Goal: Task Accomplishment & Management: Manage account settings

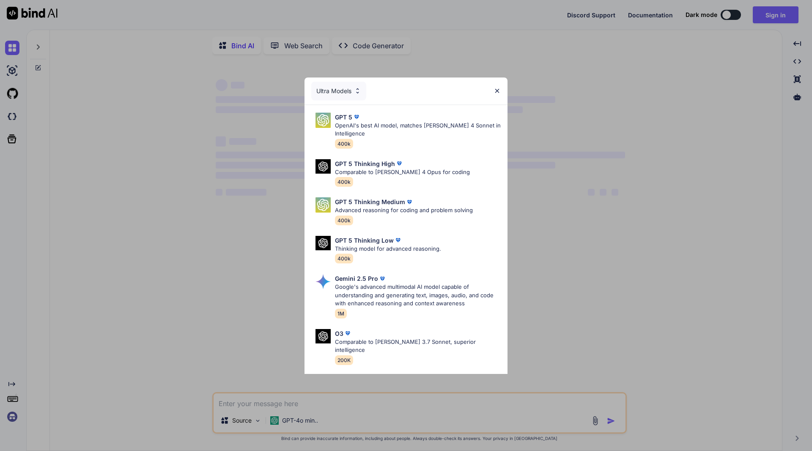
type textarea "x"
click at [496, 87] on img at bounding box center [497, 90] width 7 height 7
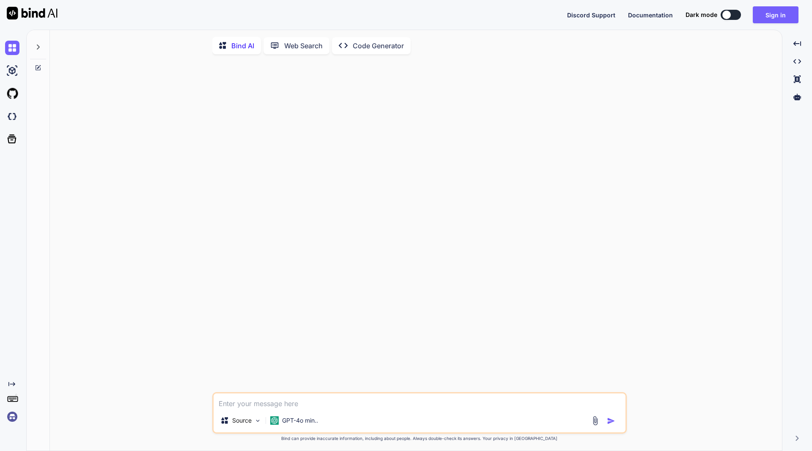
click at [12, 416] on img at bounding box center [12, 416] width 14 height 14
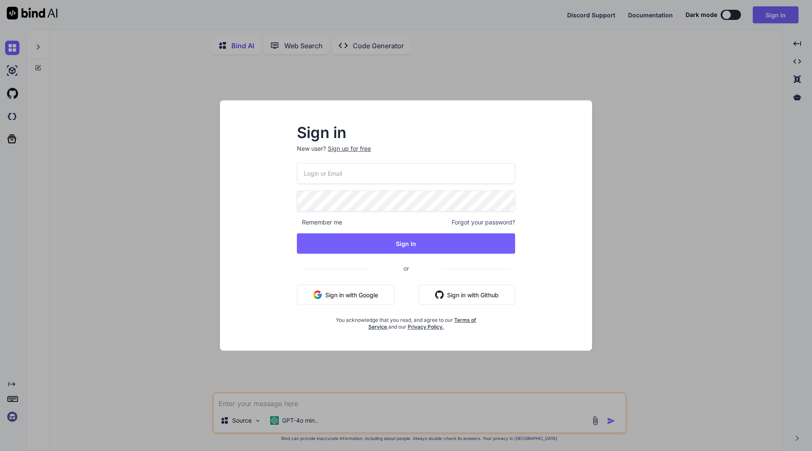
click at [324, 176] on input "email" at bounding box center [406, 173] width 218 height 21
click at [327, 174] on input "email" at bounding box center [406, 173] width 218 height 21
click at [329, 173] on input "email" at bounding box center [406, 173] width 218 height 21
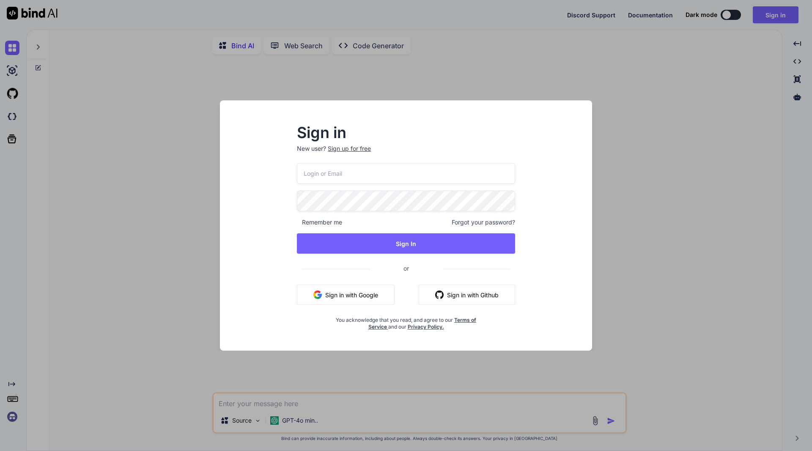
click at [330, 173] on input "email" at bounding box center [406, 173] width 218 height 21
type input "[EMAIL_ADDRESS][DOMAIN_NAME]"
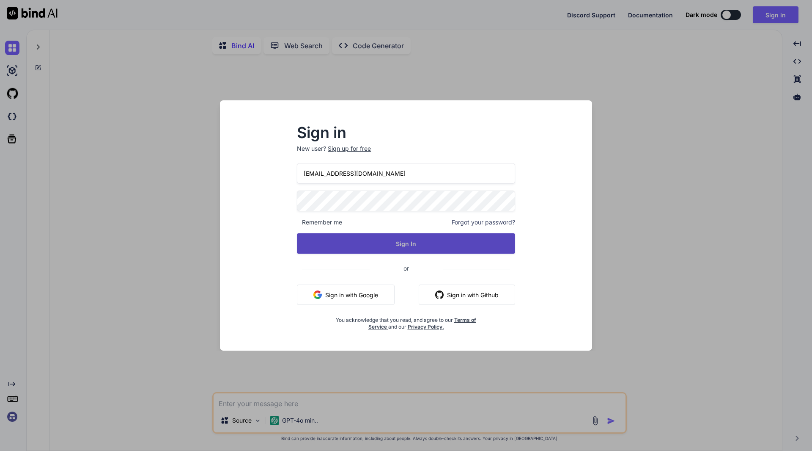
click at [406, 241] on button "Sign In" at bounding box center [406, 243] width 218 height 20
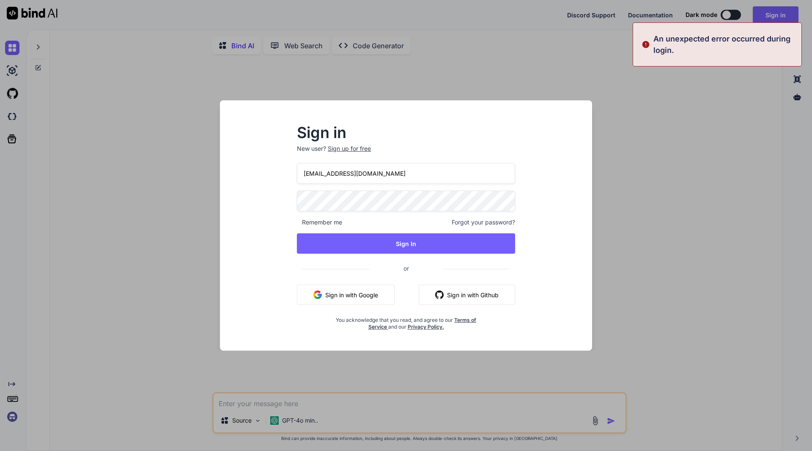
click at [222, 203] on div "Sign in New user? Sign up for free events@drlmspace.com Remember me Forgot your…" at bounding box center [406, 225] width 372 height 250
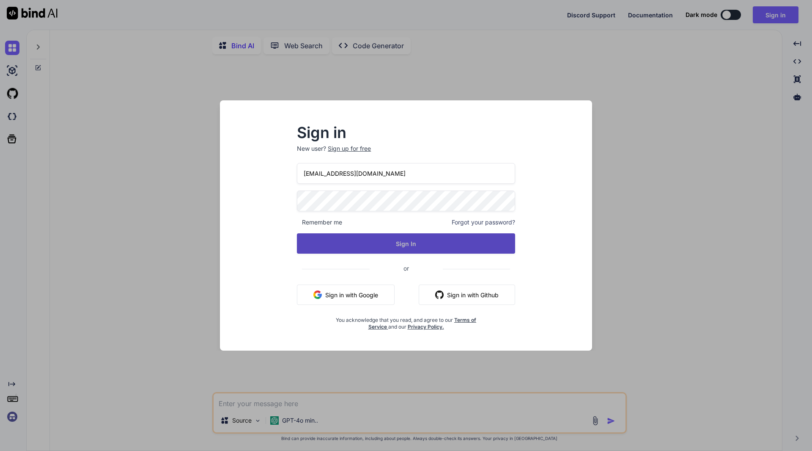
click at [408, 236] on button "Sign In" at bounding box center [406, 243] width 218 height 20
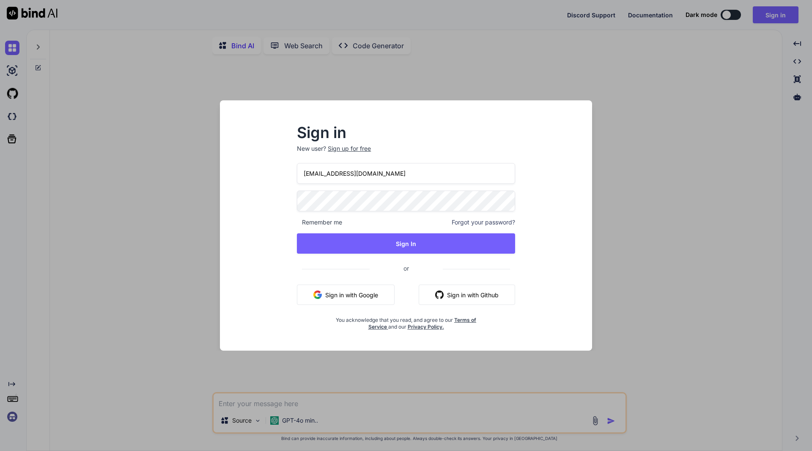
click at [485, 220] on span "Forgot your password?" at bounding box center [483, 222] width 63 height 8
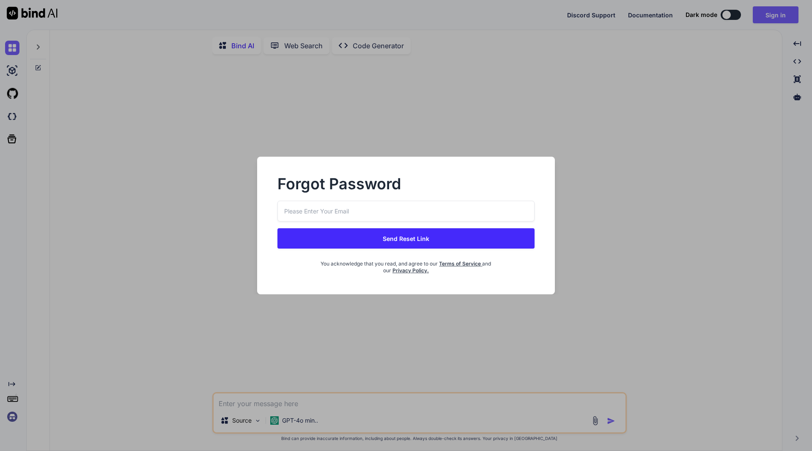
click at [363, 209] on input "email" at bounding box center [406, 211] width 257 height 21
type input "[EMAIL_ADDRESS][DOMAIN_NAME]"
click at [405, 237] on button "Send Reset Link" at bounding box center [406, 238] width 257 height 20
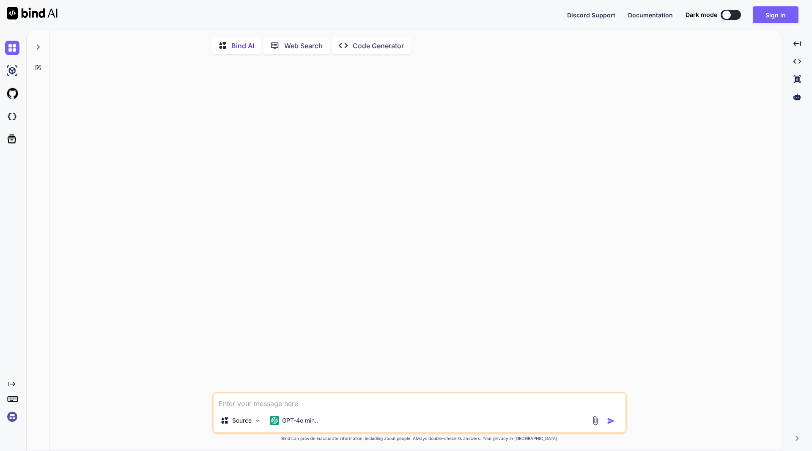
click at [8, 415] on img at bounding box center [12, 416] width 14 height 14
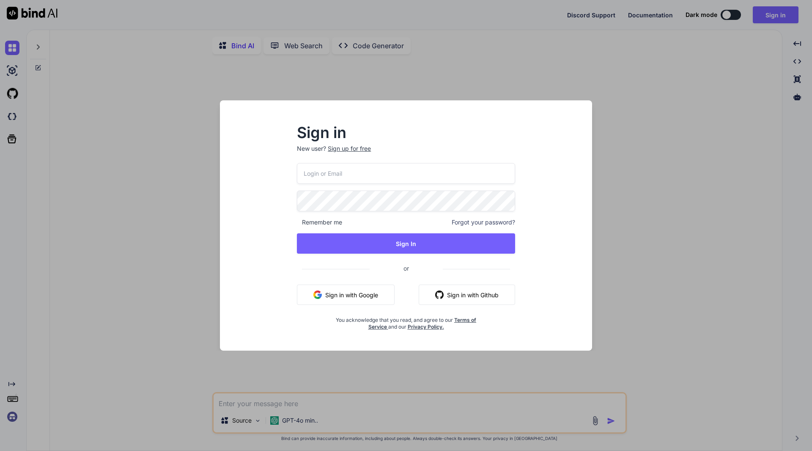
click at [331, 174] on input "email" at bounding box center [406, 173] width 218 height 21
click at [332, 172] on input "email" at bounding box center [406, 173] width 218 height 21
type input "[EMAIL_ADDRESS][DOMAIN_NAME]"
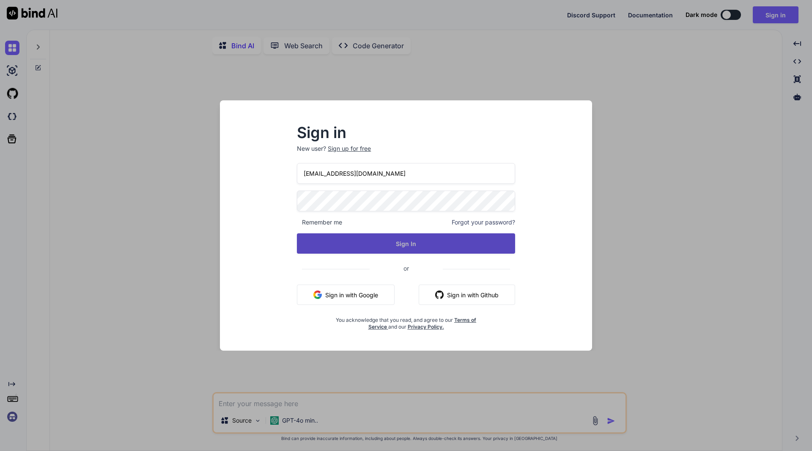
click at [394, 237] on button "Sign In" at bounding box center [406, 243] width 218 height 20
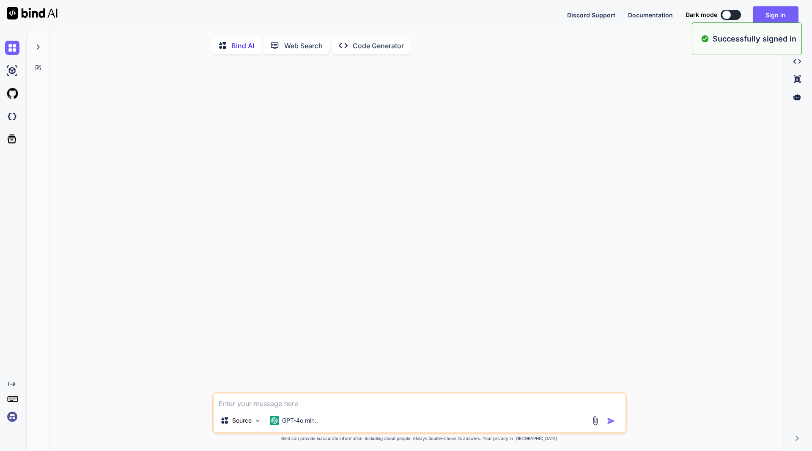
click at [11, 416] on img at bounding box center [12, 416] width 14 height 14
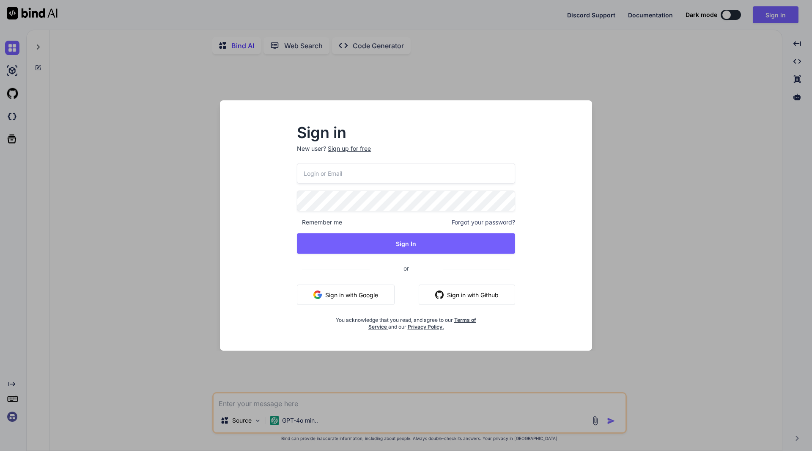
click at [347, 170] on input "email" at bounding box center [406, 173] width 218 height 21
type input "[EMAIL_ADDRESS][DOMAIN_NAME]"
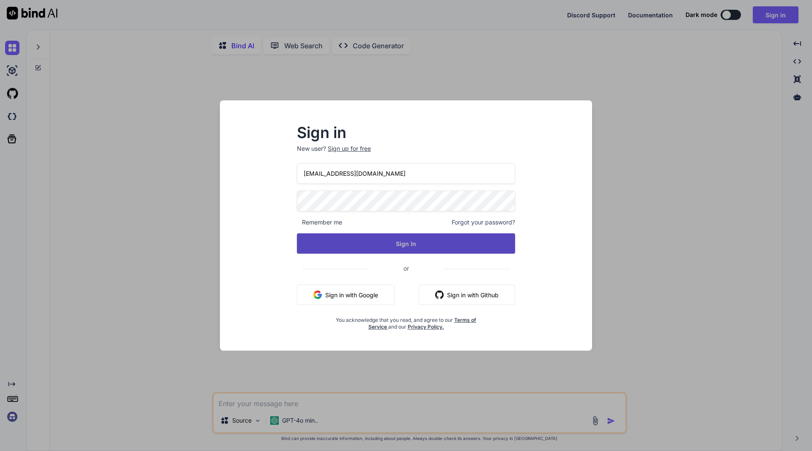
click at [401, 240] on button "Sign In" at bounding box center [406, 243] width 218 height 20
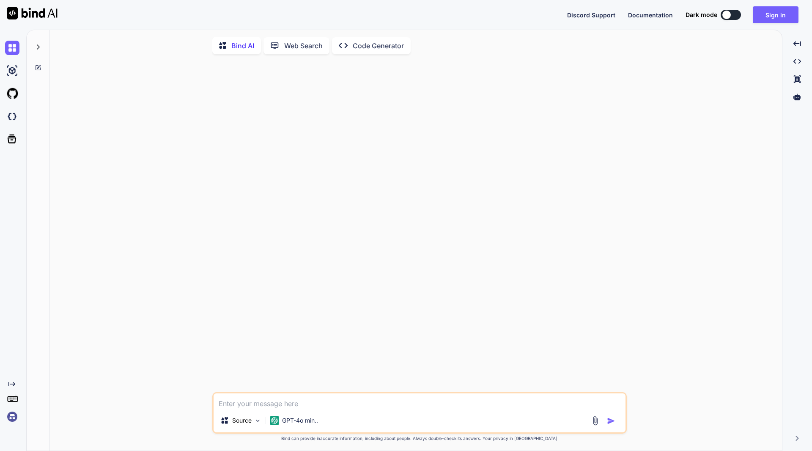
click at [9, 413] on img at bounding box center [12, 416] width 14 height 14
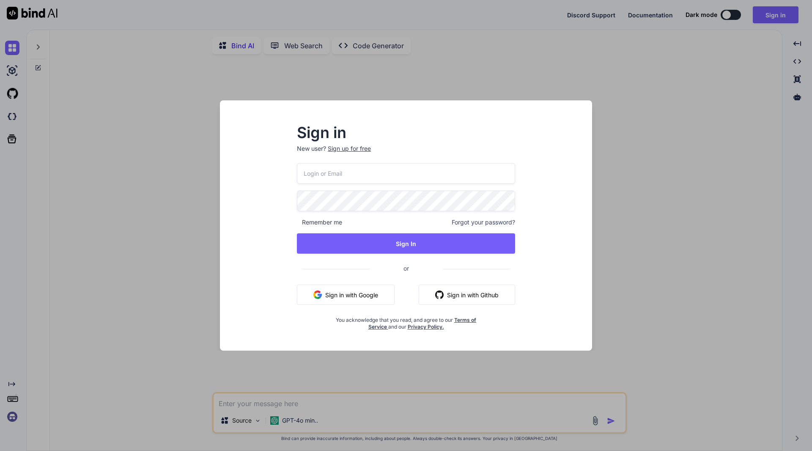
click at [361, 168] on input "email" at bounding box center [406, 173] width 218 height 21
click at [362, 168] on input "email" at bounding box center [406, 173] width 218 height 21
type input "[EMAIL_ADDRESS][DOMAIN_NAME]"
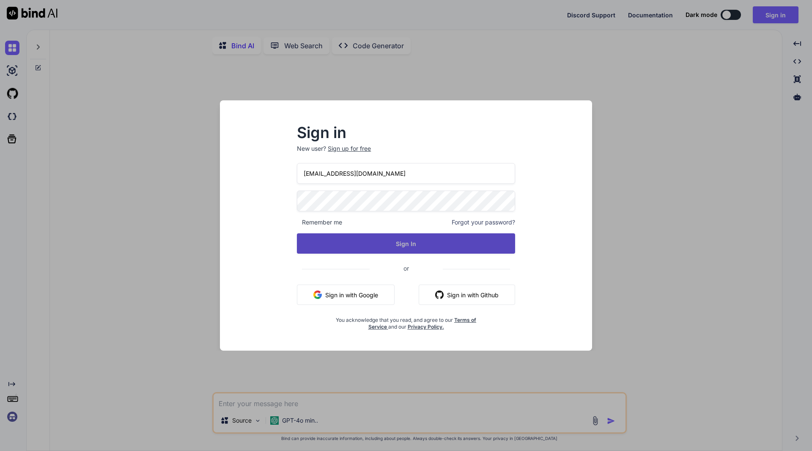
click at [408, 240] on button "Sign In" at bounding box center [406, 243] width 218 height 20
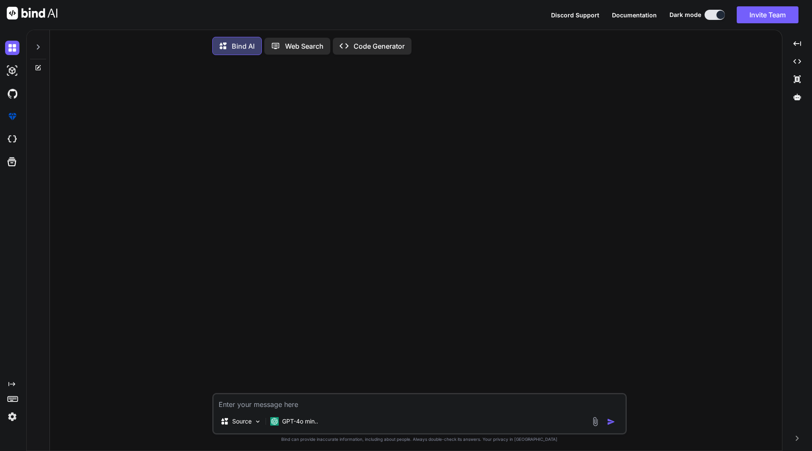
click at [8, 419] on img at bounding box center [12, 416] width 14 height 14
click at [14, 419] on img at bounding box center [12, 416] width 14 height 14
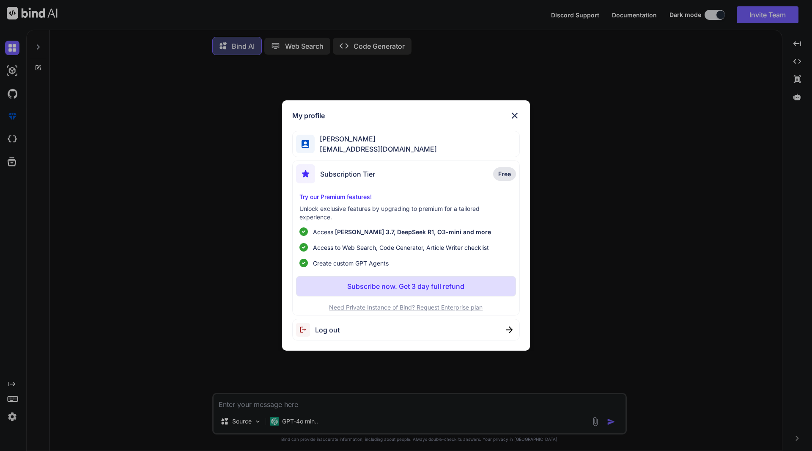
click at [348, 204] on div "Try our Premium features! Unlock exclusive features by upgrading to premium for…" at bounding box center [406, 230] width 220 height 75
click at [357, 173] on span "Subscription Tier" at bounding box center [347, 174] width 55 height 10
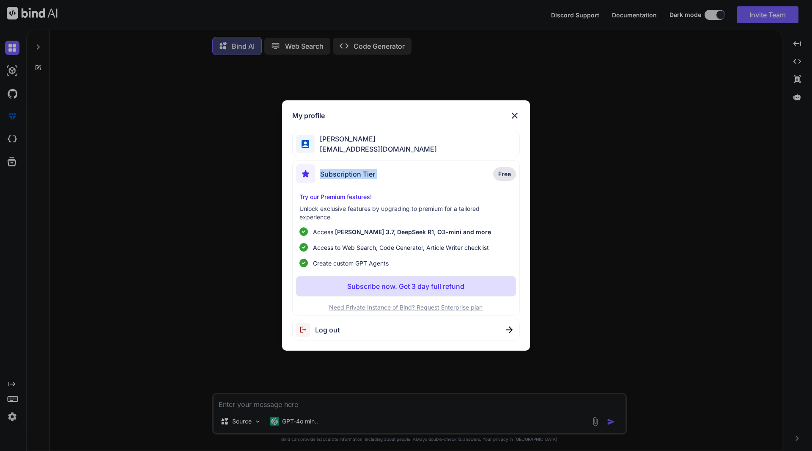
click at [357, 173] on span "Subscription Tier" at bounding box center [347, 174] width 55 height 10
click at [329, 328] on span "Log out" at bounding box center [327, 330] width 25 height 10
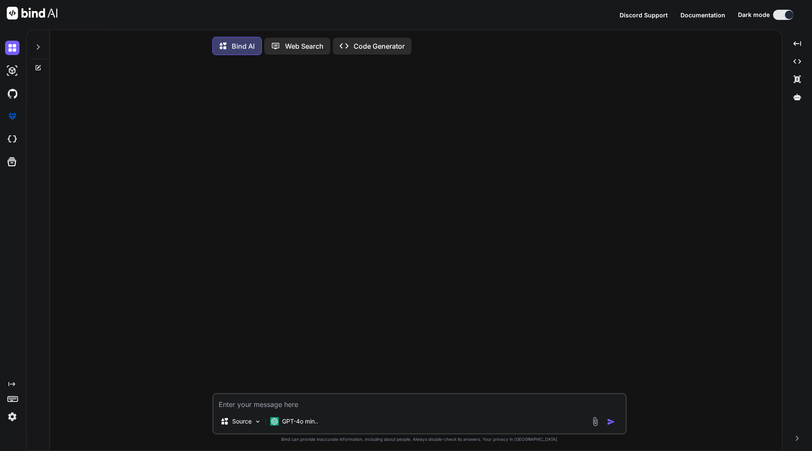
type textarea "x"
